Goal: Find specific page/section: Find specific page/section

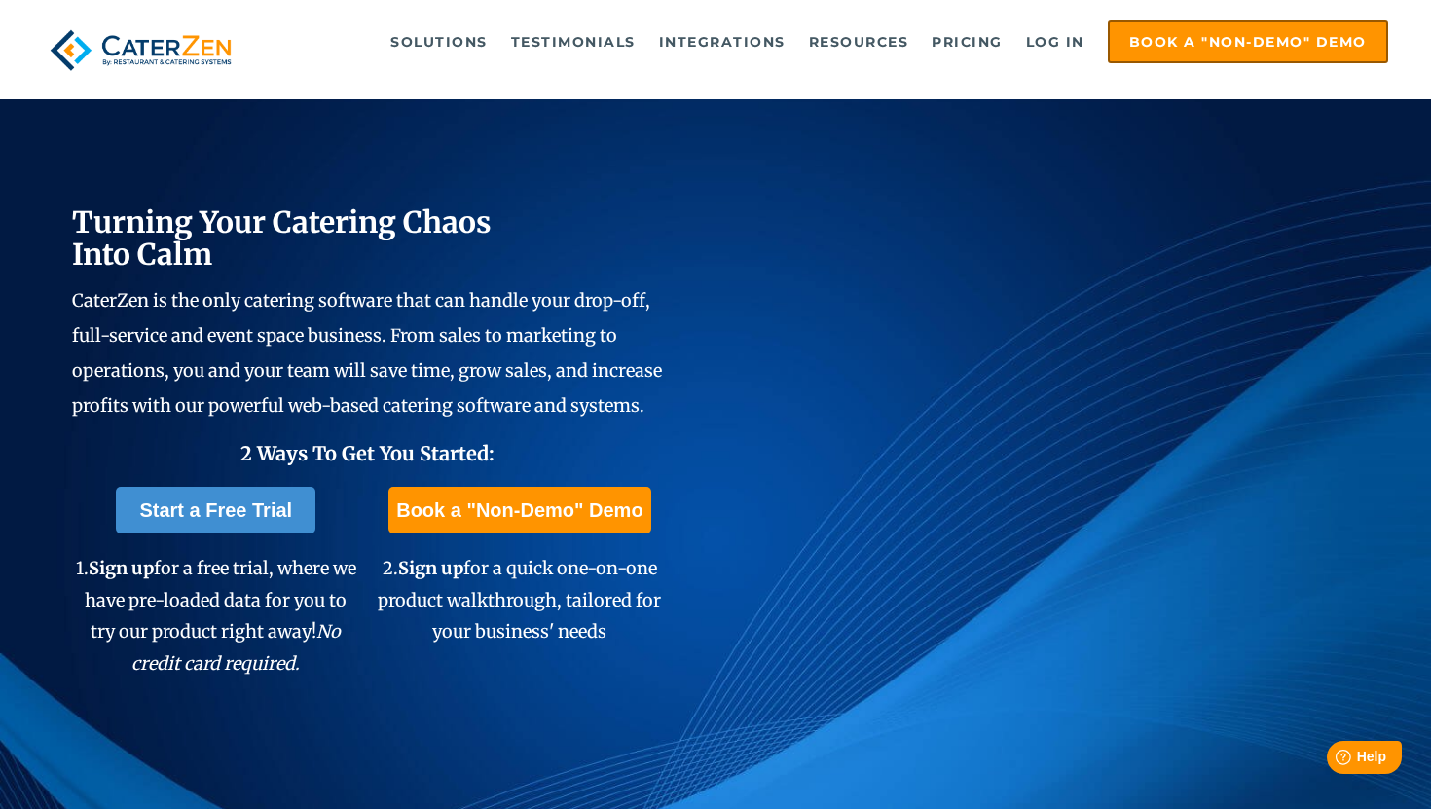
click at [203, 45] on img at bounding box center [141, 49] width 196 height 59
click at [703, 40] on link "Integrations" at bounding box center [722, 41] width 146 height 39
